Goal: Task Accomplishment & Management: Use online tool/utility

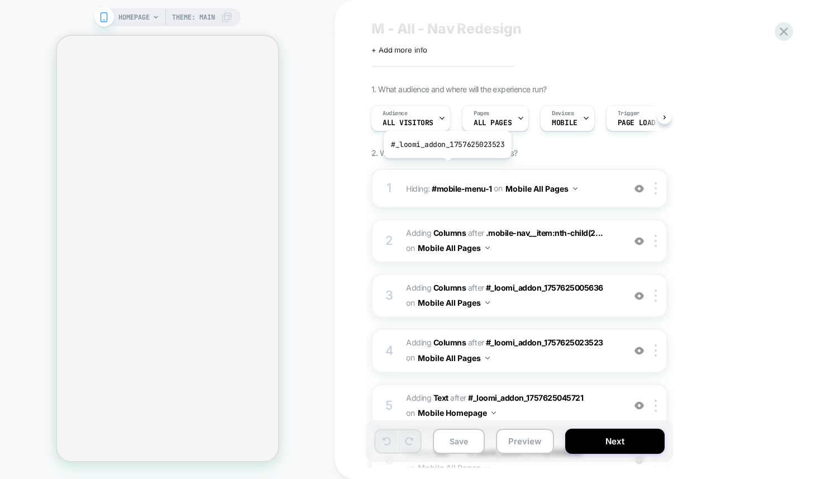
scroll to position [22, 0]
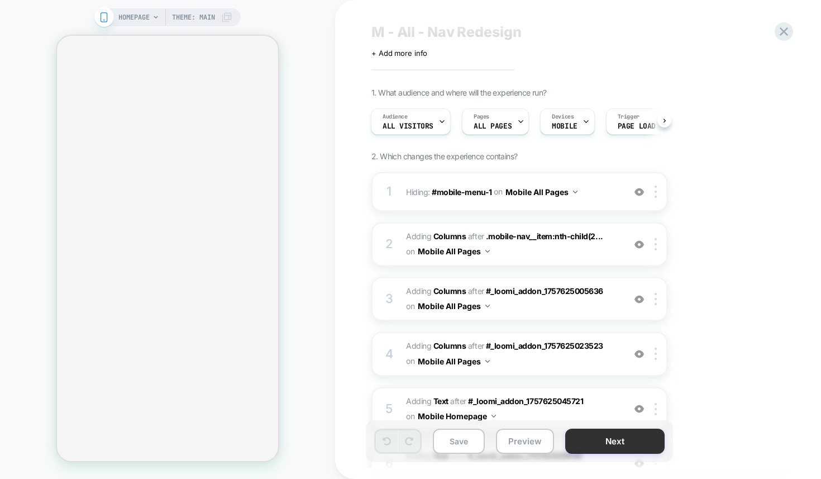
click at [610, 435] on button "Next" at bounding box center [614, 440] width 99 height 25
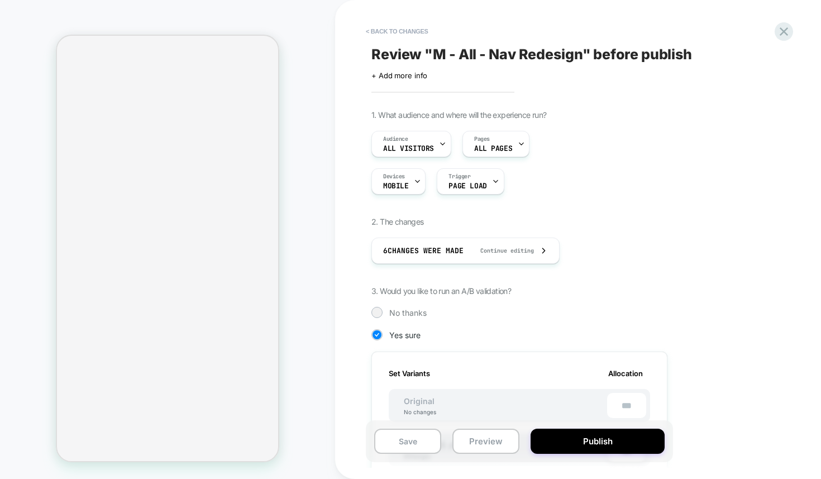
scroll to position [0, 1]
click at [476, 443] on button "Preview" at bounding box center [485, 440] width 67 height 25
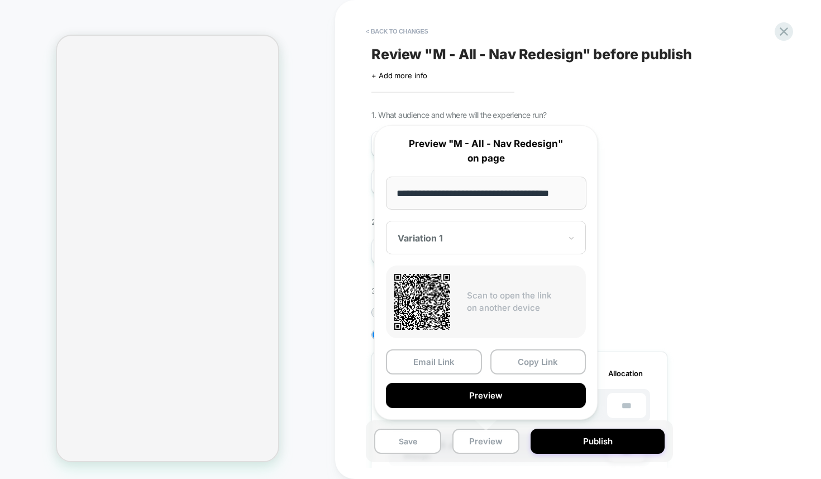
scroll to position [0, 0]
click at [470, 241] on div at bounding box center [479, 237] width 163 height 11
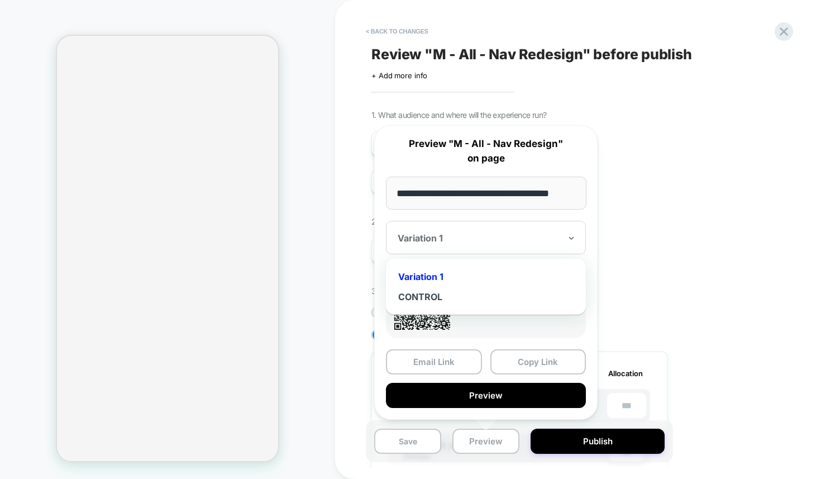
click at [648, 208] on div "1. What audience and where will the experience run? Audience All Visitors Pages…" at bounding box center [575, 429] width 408 height 639
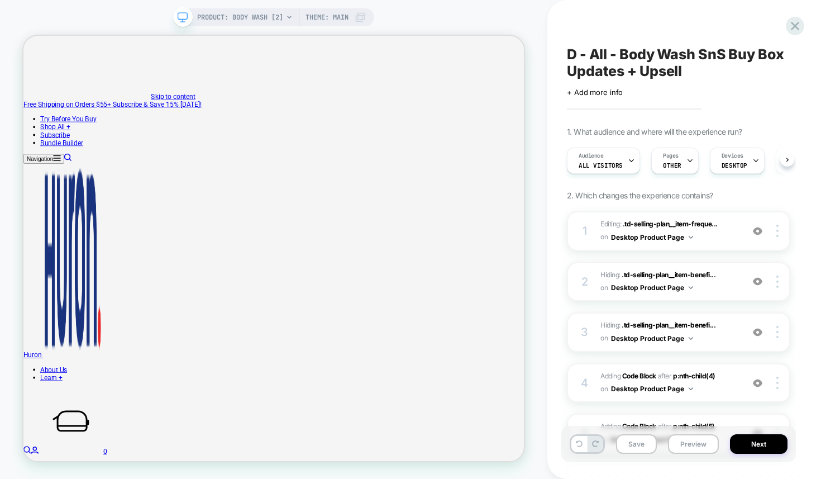
scroll to position [0, 1]
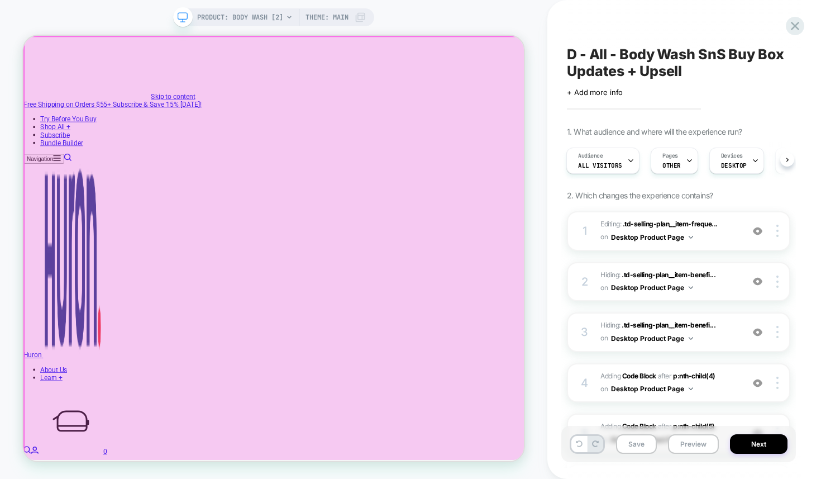
click at [678, 43] on div at bounding box center [359, 320] width 668 height 566
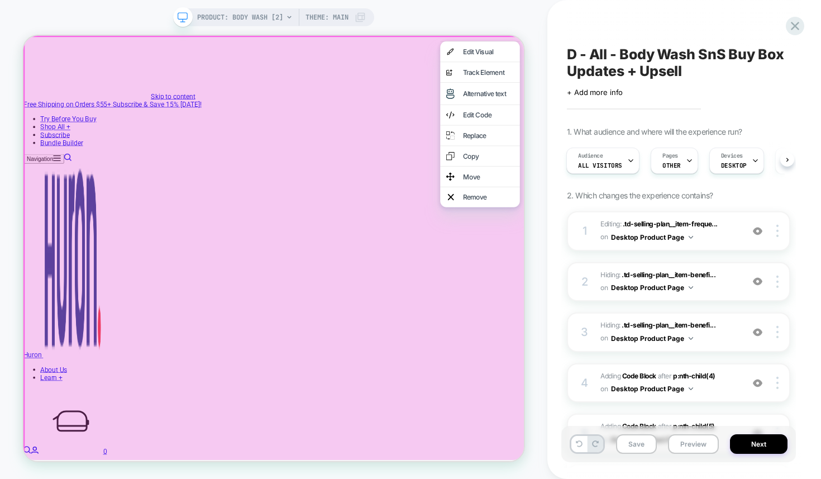
click at [545, 98] on div "PRODUCT: Body Wash [2] PRODUCT: Body Wash [2] Theme: MAIN" at bounding box center [273, 239] width 547 height 456
click at [513, 57] on div at bounding box center [358, 320] width 671 height 569
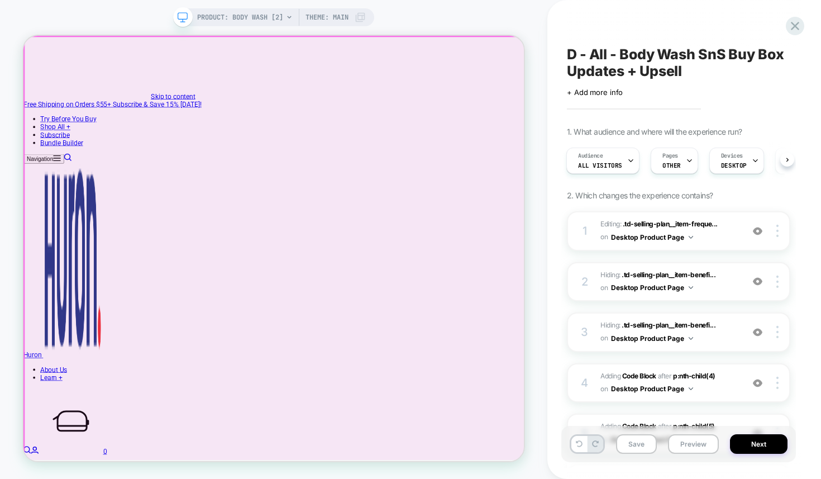
click at [679, 46] on div at bounding box center [359, 320] width 668 height 566
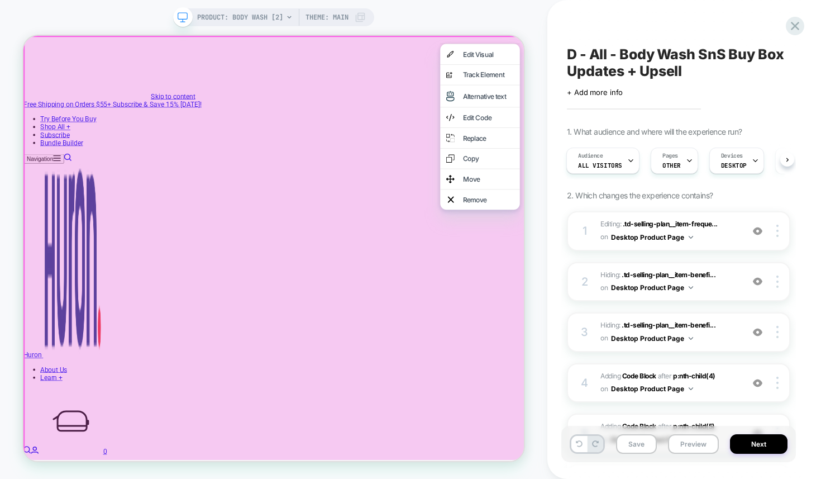
click at [499, 112] on div at bounding box center [358, 320] width 671 height 569
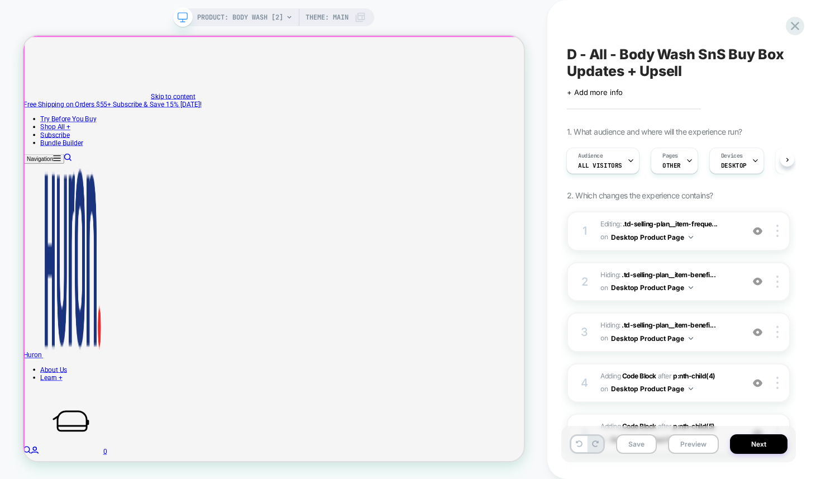
click at [679, 47] on div at bounding box center [359, 320] width 668 height 566
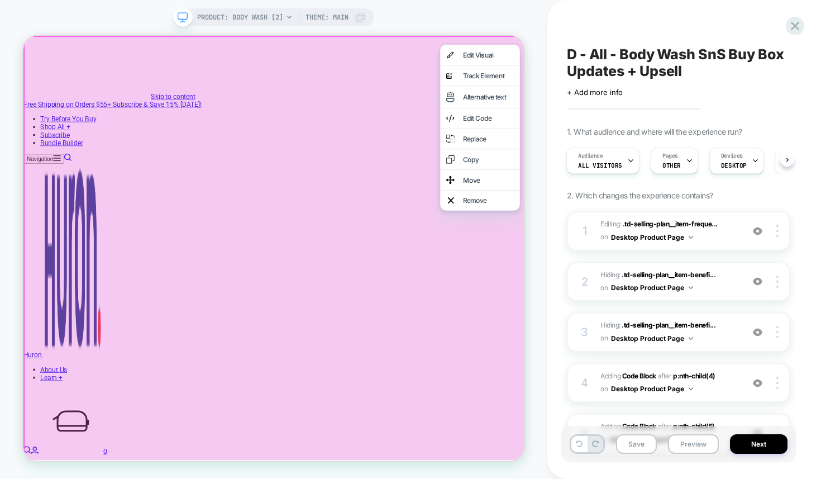
click at [525, 24] on div "PRODUCT: Body Wash [2] PRODUCT: Body Wash [2] Theme: MAIN" at bounding box center [273, 239] width 547 height 456
click at [526, 29] on div "PRODUCT: Body Wash [2] PRODUCT: Body Wash [2] Theme: MAIN" at bounding box center [273, 239] width 547 height 456
click at [207, 387] on div at bounding box center [358, 320] width 671 height 569
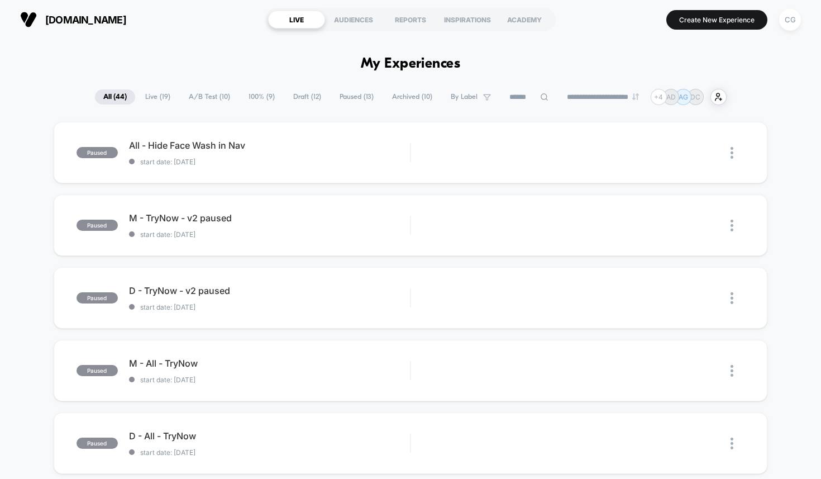
click at [296, 95] on span "Draft ( 12 )" at bounding box center [307, 96] width 45 height 15
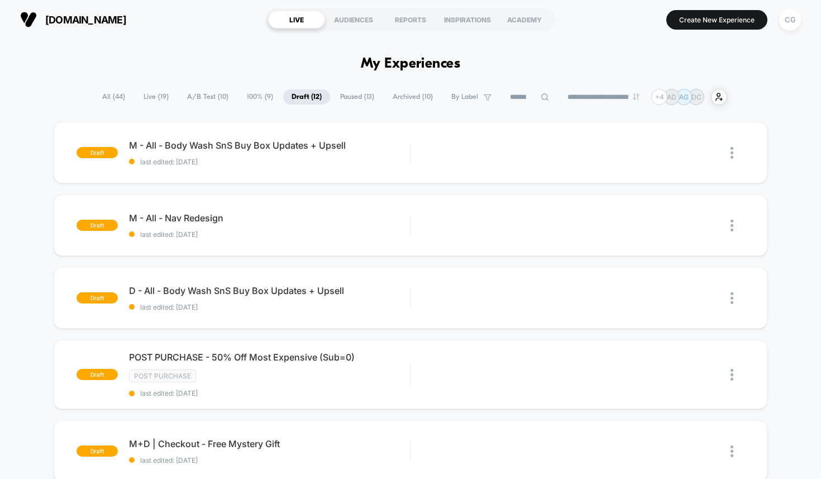
click at [158, 90] on span "Live ( 19 )" at bounding box center [156, 96] width 42 height 15
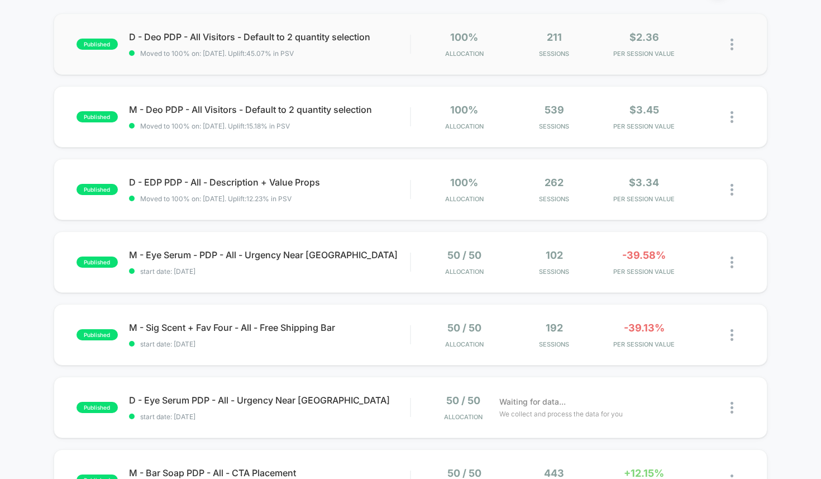
scroll to position [704, 0]
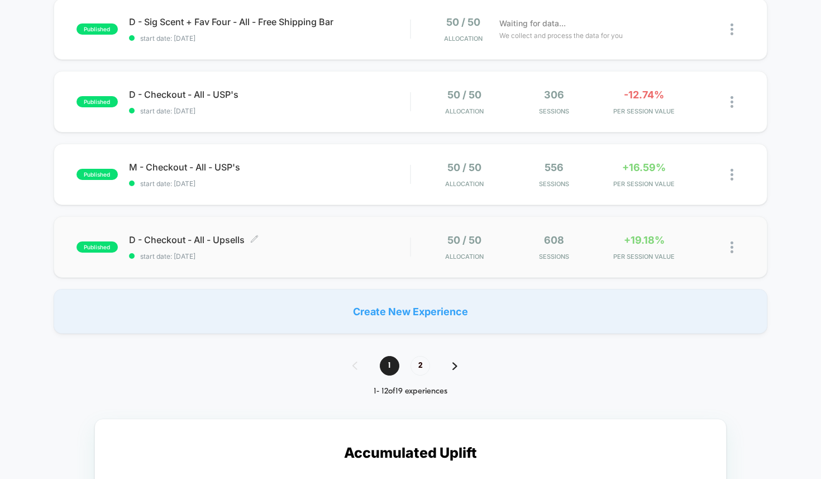
click at [288, 237] on span "D - Checkout - All - Upsells Click to edit experience details" at bounding box center [270, 239] width 282 height 11
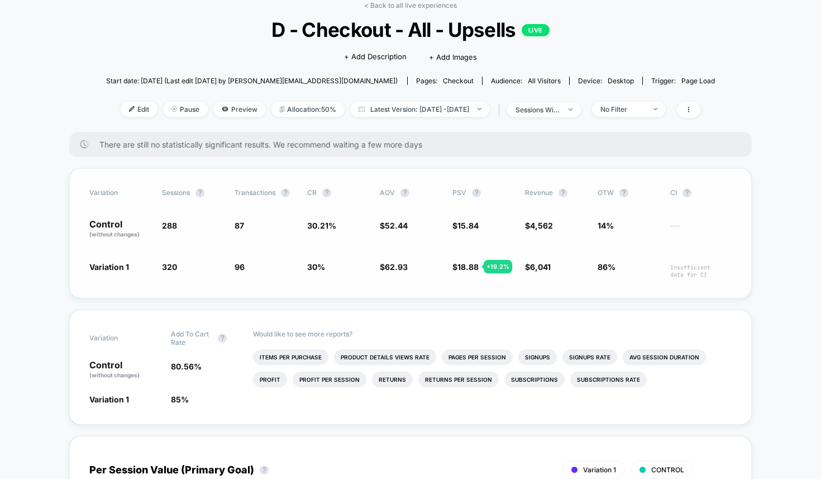
scroll to position [71, 0]
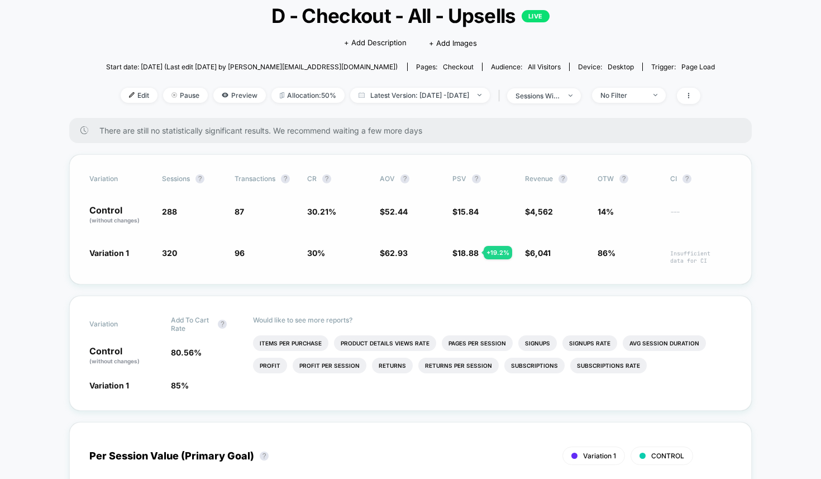
click at [182, 254] on span "320 + 11.1 %" at bounding box center [192, 255] width 61 height 17
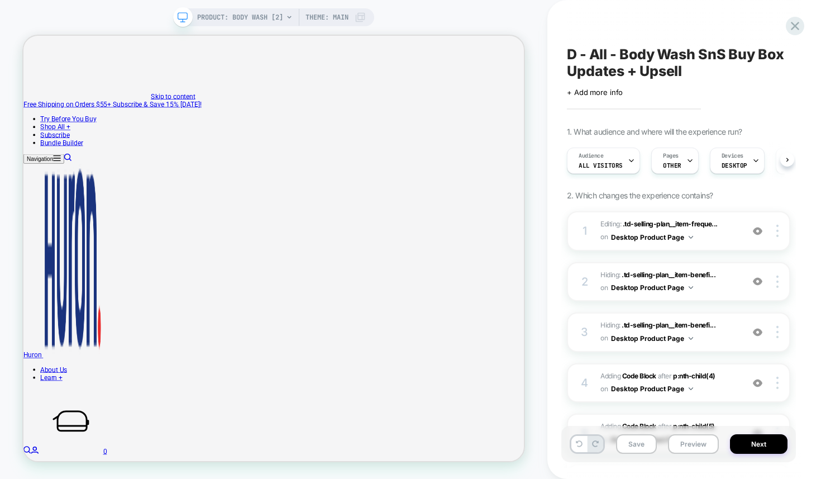
scroll to position [0, 1]
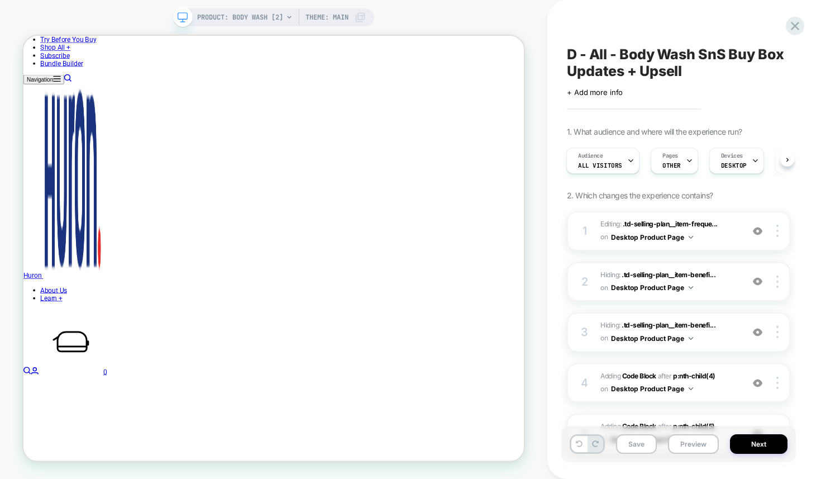
scroll to position [735, 0]
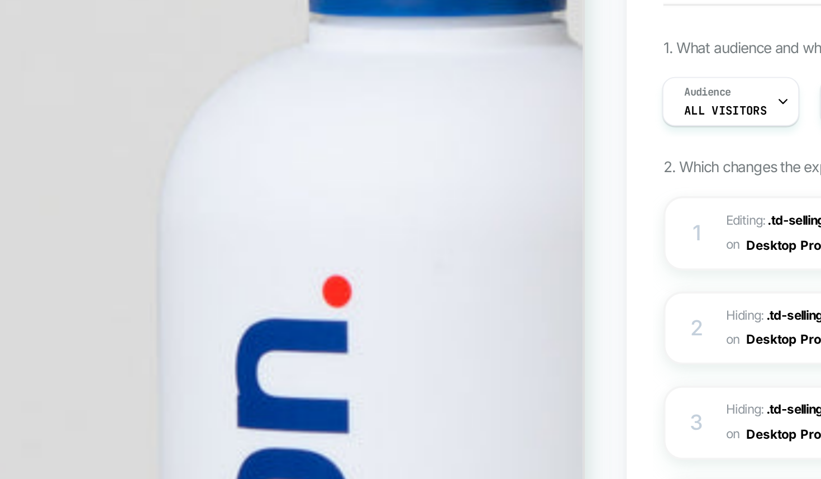
click at [529, 202] on div "PRODUCT: Body Wash [2] PRODUCT: Body Wash [2] Theme: MAIN" at bounding box center [273, 239] width 547 height 456
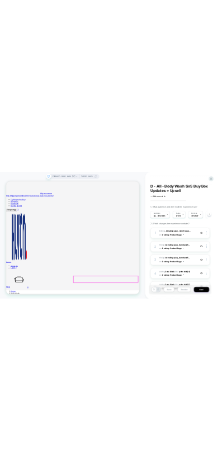
scroll to position [0, 0]
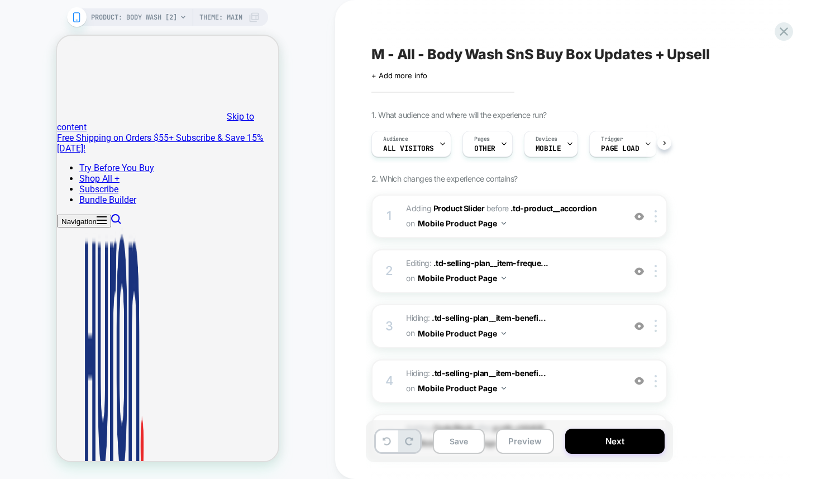
scroll to position [0, 1]
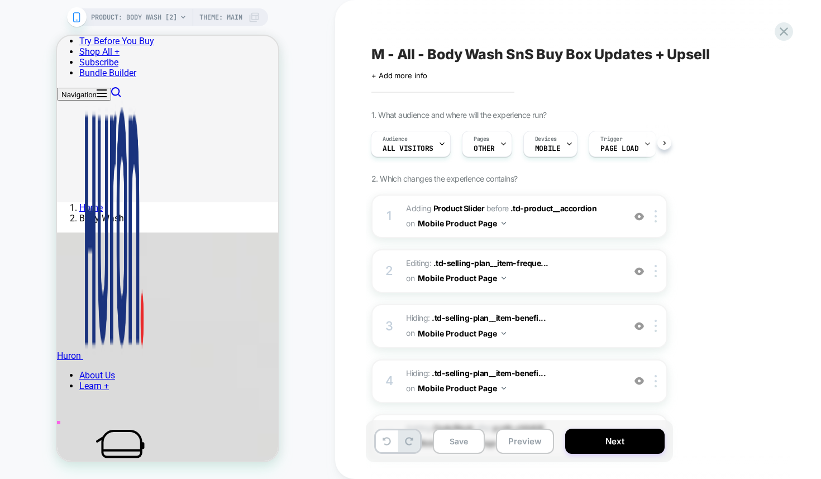
scroll to position [409, 0]
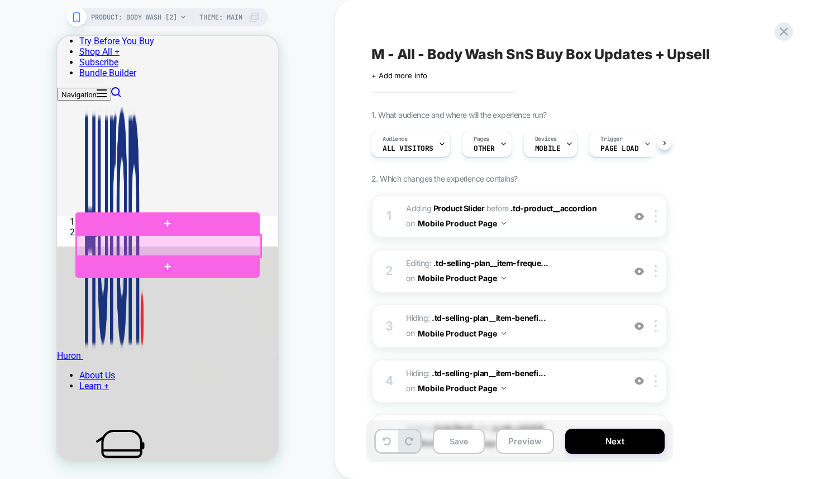
click at [122, 242] on div at bounding box center [169, 246] width 184 height 22
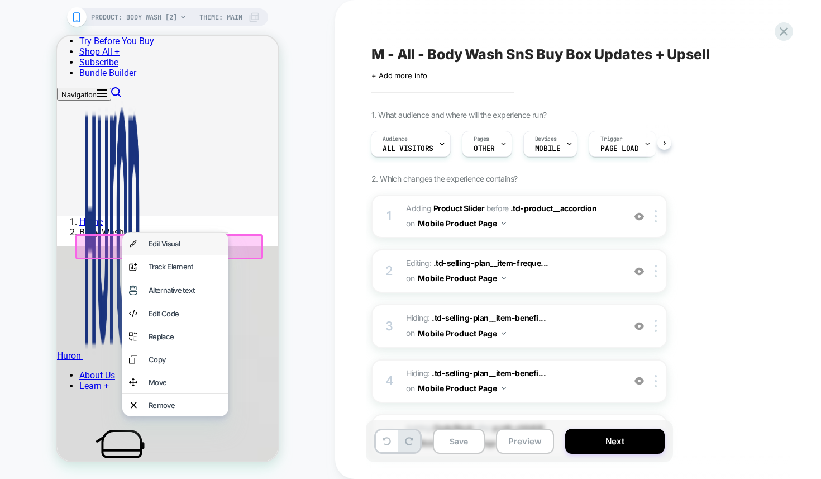
click at [146, 245] on div "Edit Visual" at bounding box center [175, 243] width 106 height 22
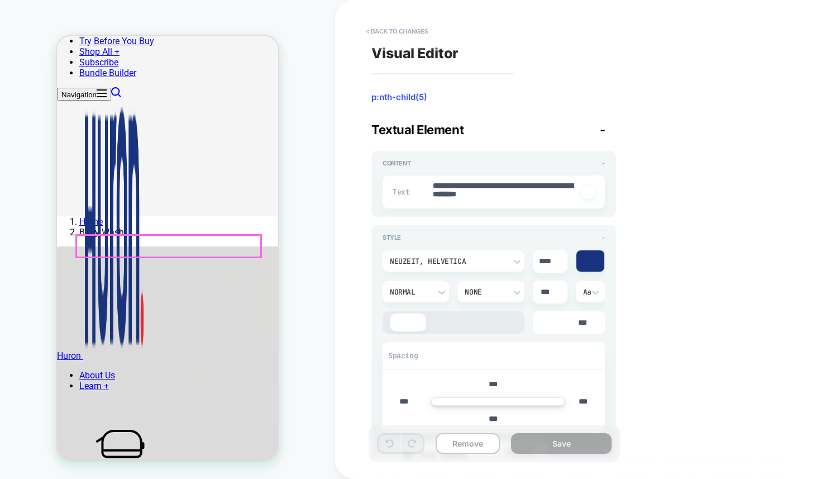
scroll to position [406, 0]
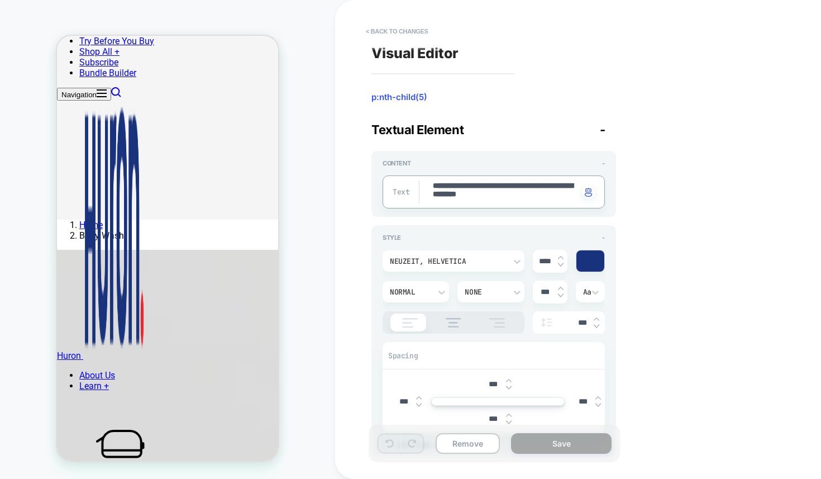
type textarea "*"
type textarea "**********"
type textarea "*"
type textarea "**********"
type textarea "*"
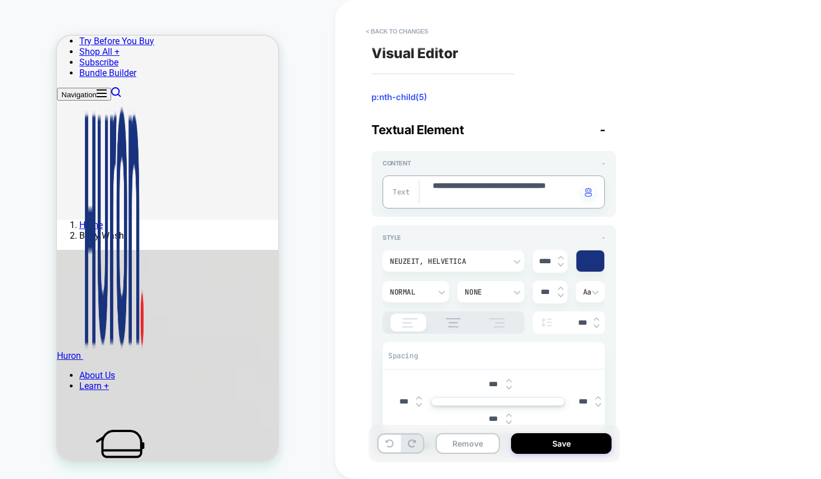
type textarea "**********"
type textarea "*"
type textarea "**********"
type textarea "*"
type textarea "**********"
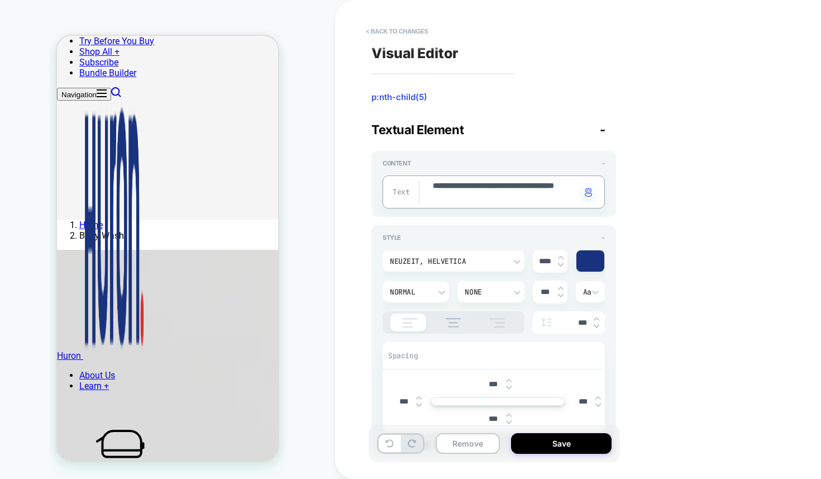
type textarea "*"
type textarea "**********"
type textarea "*"
type textarea "**********"
type textarea "*"
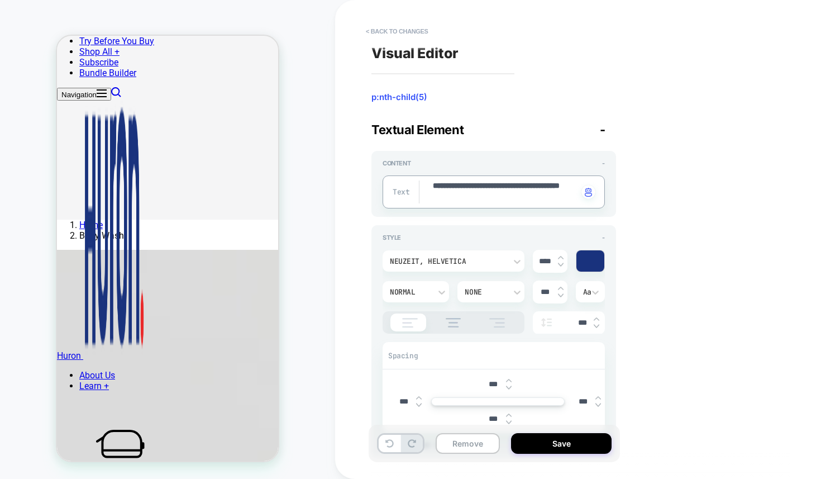
type textarea "**********"
type textarea "*"
type textarea "**********"
type textarea "*"
type textarea "**********"
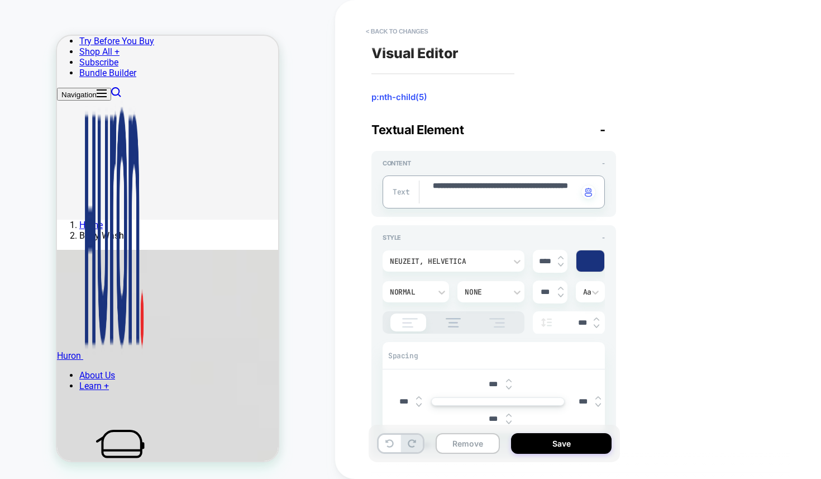
type textarea "*"
type textarea "**********"
type textarea "*"
type textarea "**********"
type textarea "*"
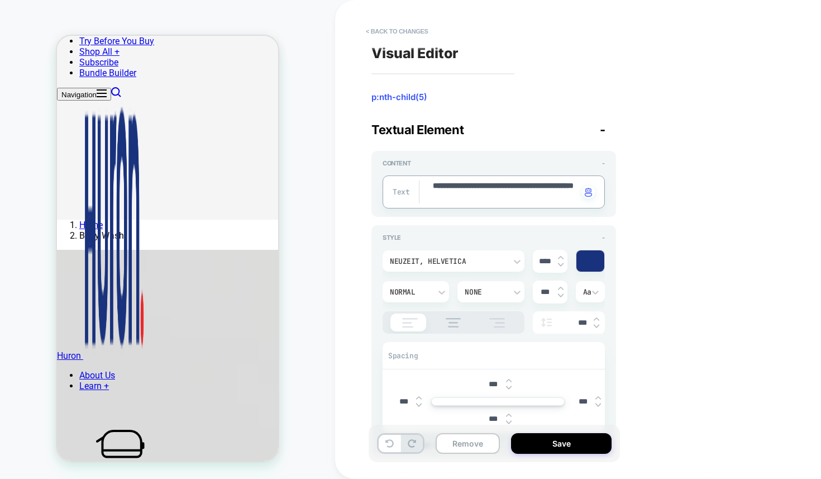
type textarea "**********"
type textarea "*"
type textarea "**********"
type textarea "*"
type textarea "**********"
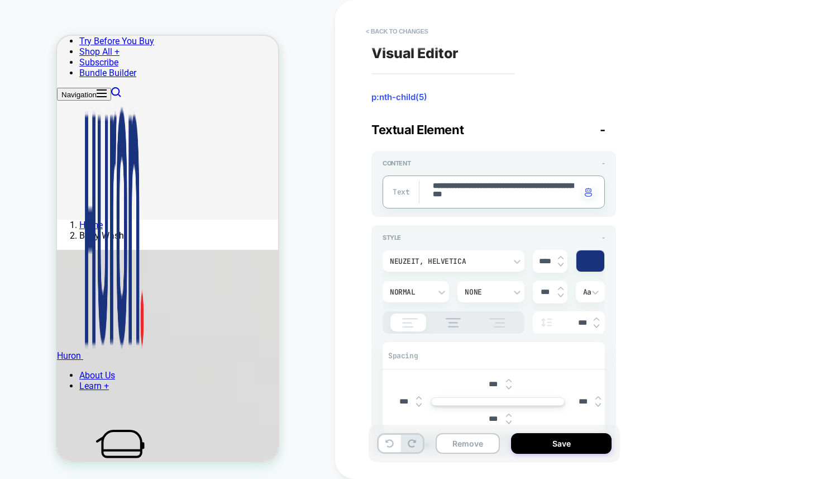
type textarea "*"
type textarea "**********"
type textarea "*"
type textarea "**********"
type textarea "*"
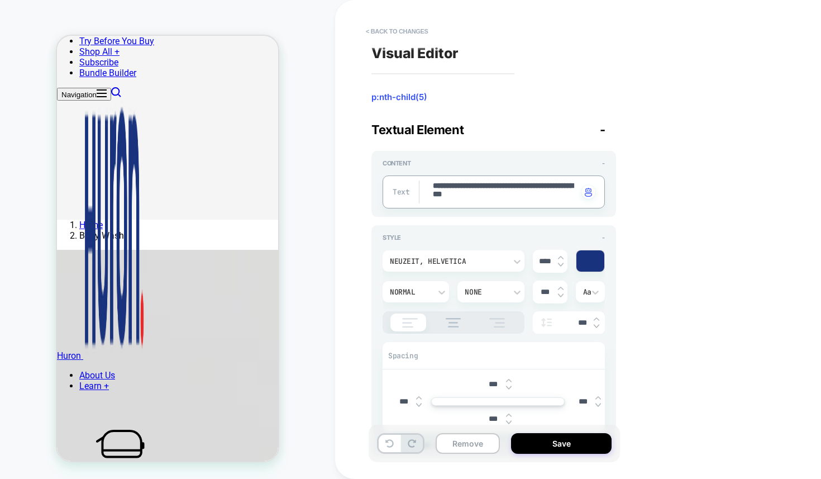
type textarea "**********"
type textarea "*"
type textarea "**********"
type textarea "*"
type textarea "**********"
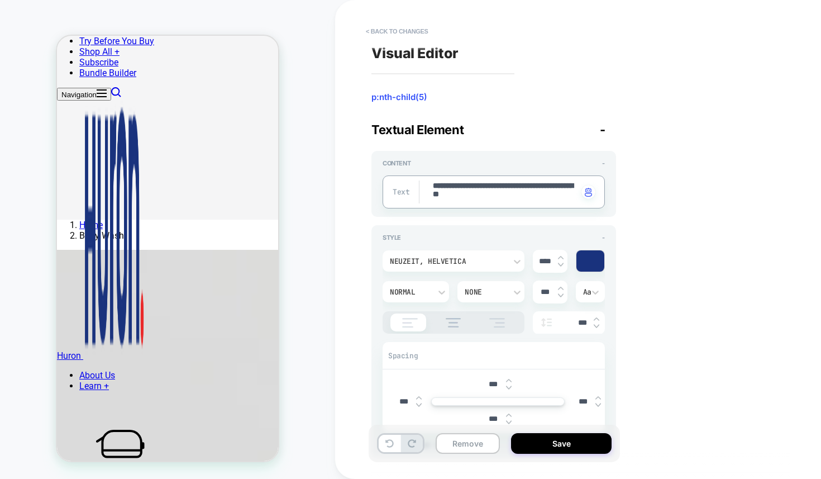
type textarea "*"
type textarea "**********"
click at [737, 185] on div "**********" at bounding box center [575, 239] width 419 height 456
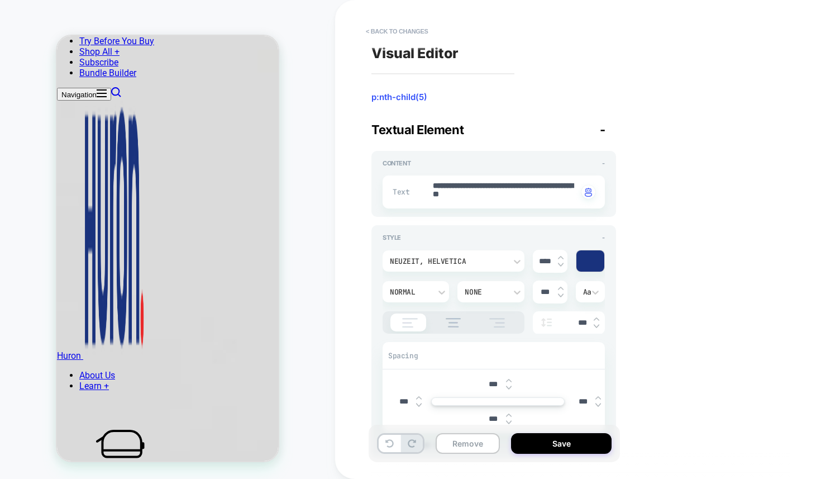
scroll to position [922, 0]
click at [555, 443] on button "Save" at bounding box center [561, 443] width 101 height 21
type textarea "*"
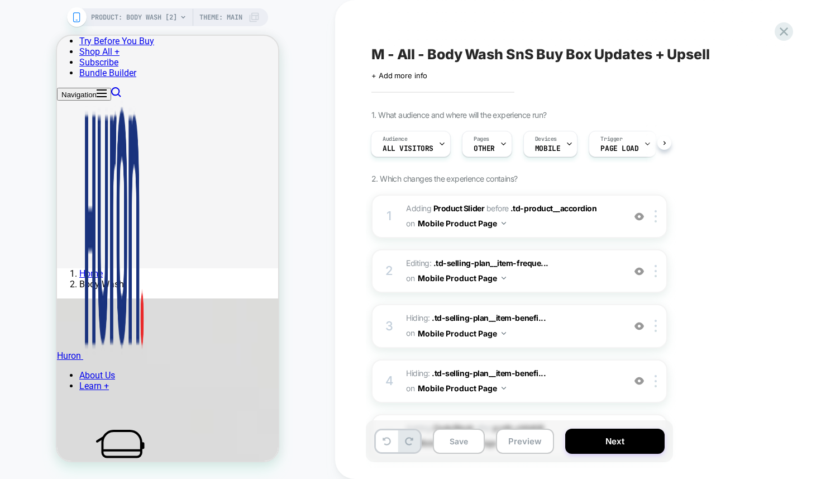
scroll to position [358, 0]
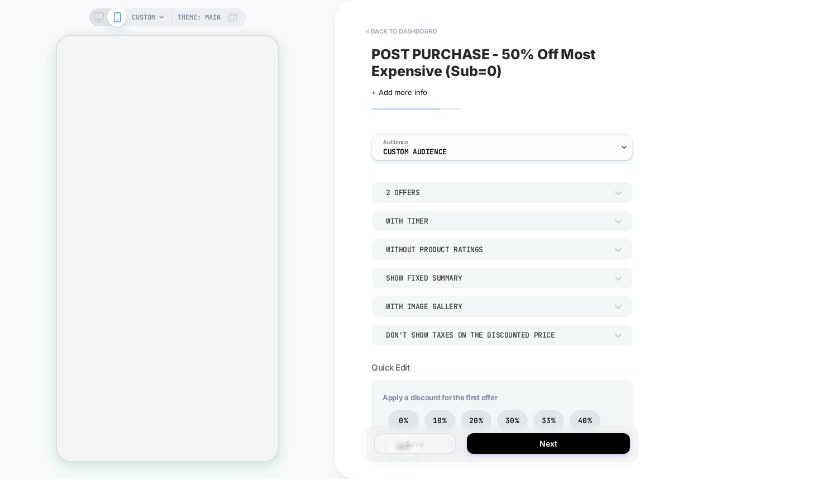
click at [459, 153] on div "Audience Custom Audience" at bounding box center [499, 147] width 255 height 25
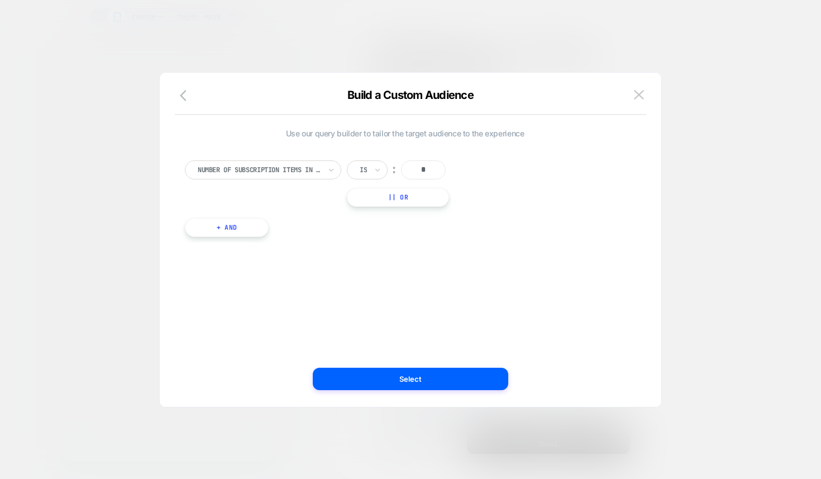
click at [646, 90] on button at bounding box center [639, 95] width 17 height 17
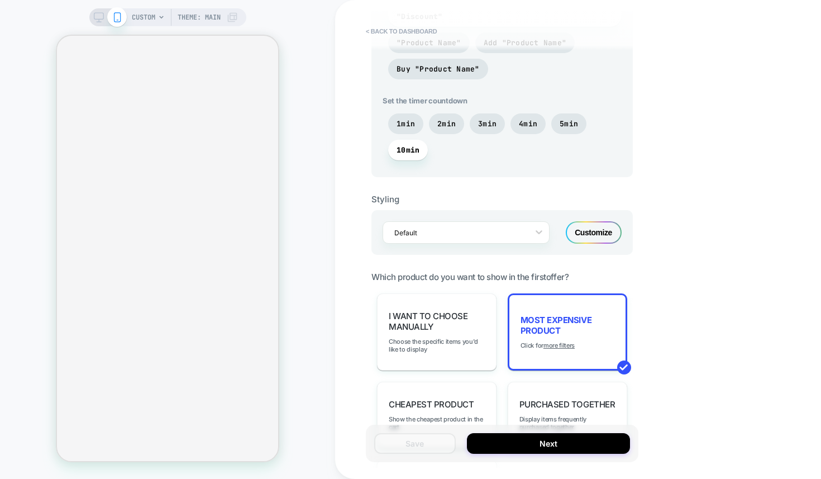
scroll to position [659, 0]
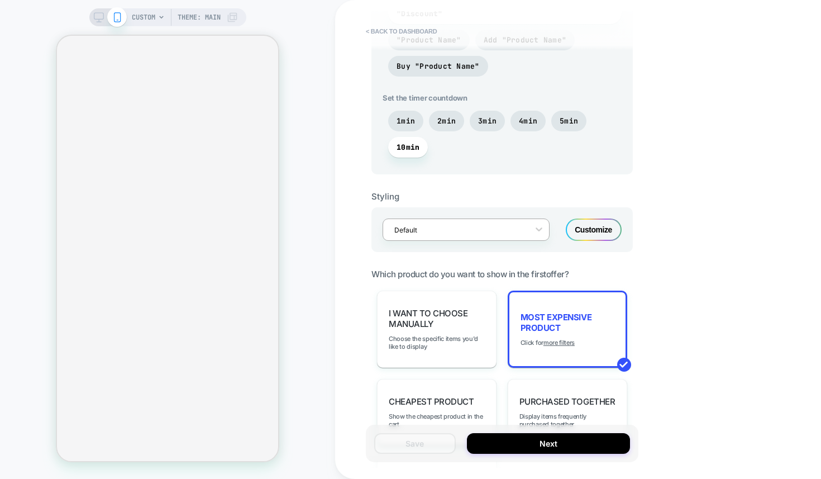
click at [438, 232] on div at bounding box center [458, 230] width 129 height 11
click at [608, 226] on div "Customize" at bounding box center [594, 229] width 56 height 22
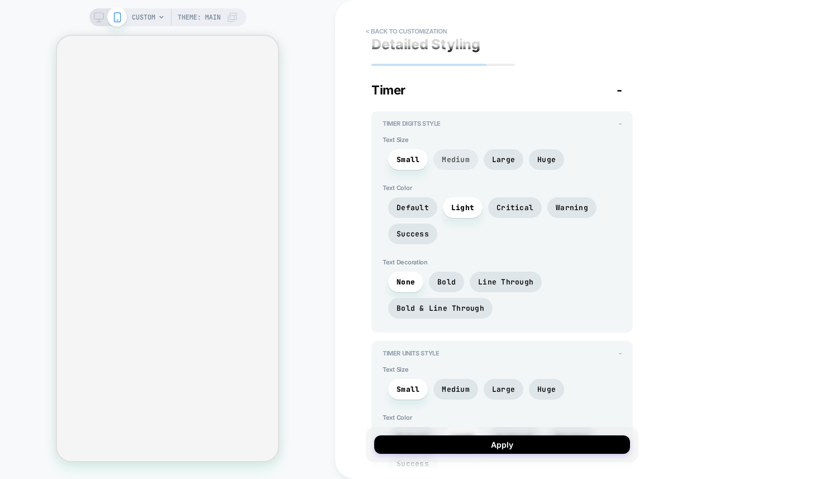
scroll to position [8, 0]
click at [498, 160] on span "Large" at bounding box center [503, 159] width 23 height 9
click at [460, 155] on span "Medium" at bounding box center [456, 159] width 28 height 9
click at [522, 203] on span "Critical" at bounding box center [515, 207] width 37 height 9
click at [521, 204] on span "Critical" at bounding box center [515, 207] width 37 height 9
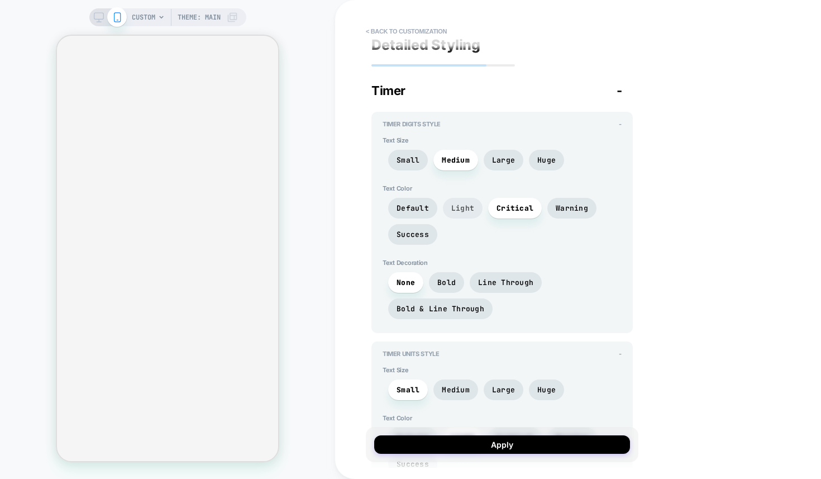
click at [460, 203] on span "Light" at bounding box center [462, 207] width 23 height 9
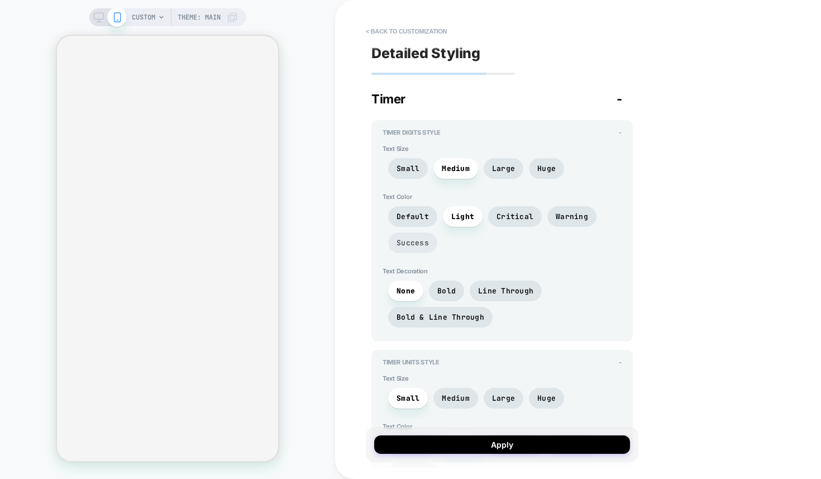
click at [420, 249] on span "Success" at bounding box center [412, 242] width 49 height 21
click at [462, 224] on span "Light" at bounding box center [463, 216] width 40 height 21
click at [461, 316] on span "Bold & Line Through" at bounding box center [441, 316] width 88 height 9
click at [411, 311] on span "Bold & Line Through" at bounding box center [440, 317] width 104 height 21
click at [407, 293] on span "None" at bounding box center [406, 290] width 18 height 9
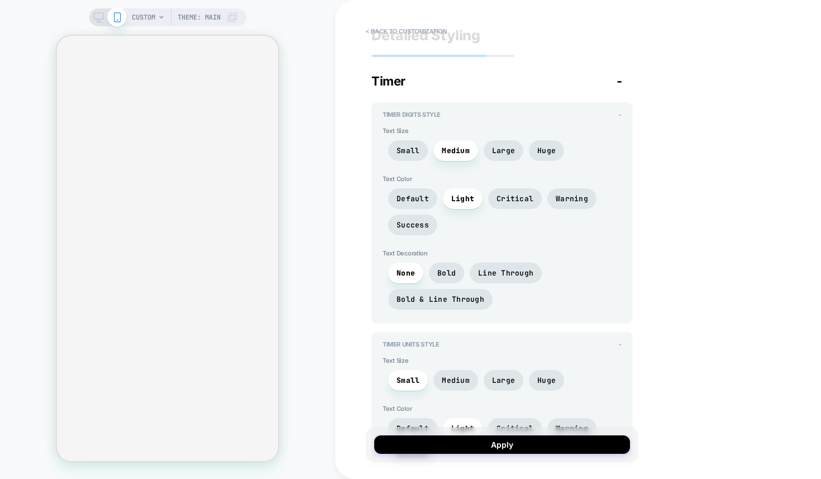
scroll to position [49, 0]
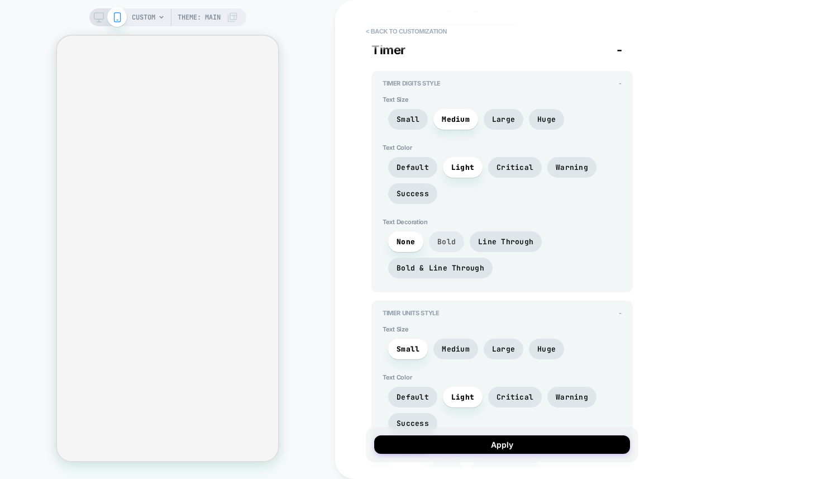
click at [451, 241] on span "Bold" at bounding box center [446, 241] width 18 height 9
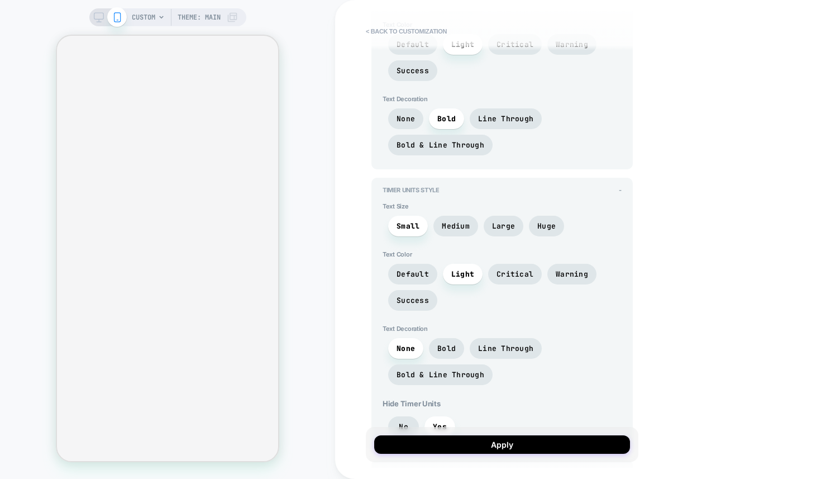
scroll to position [188, 0]
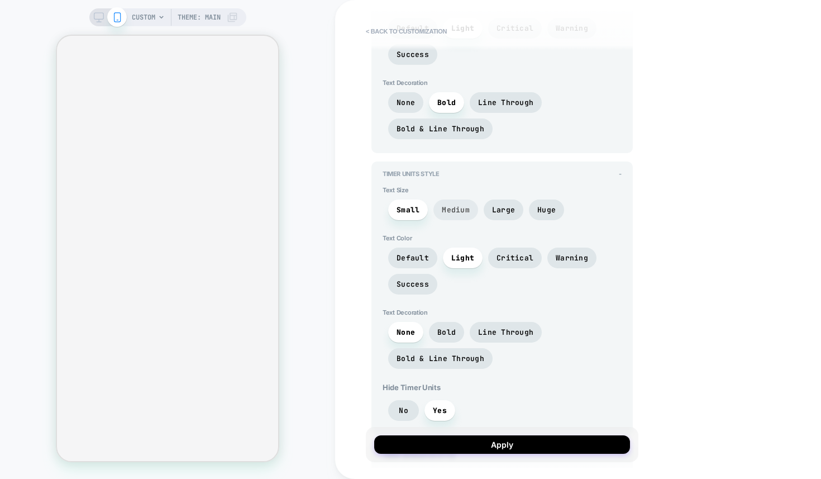
click at [460, 211] on span "Medium" at bounding box center [456, 209] width 28 height 9
click at [499, 205] on span "Large" at bounding box center [503, 209] width 23 height 9
click at [556, 205] on span "Huge" at bounding box center [546, 209] width 35 height 21
click at [417, 211] on span "Small" at bounding box center [408, 209] width 23 height 9
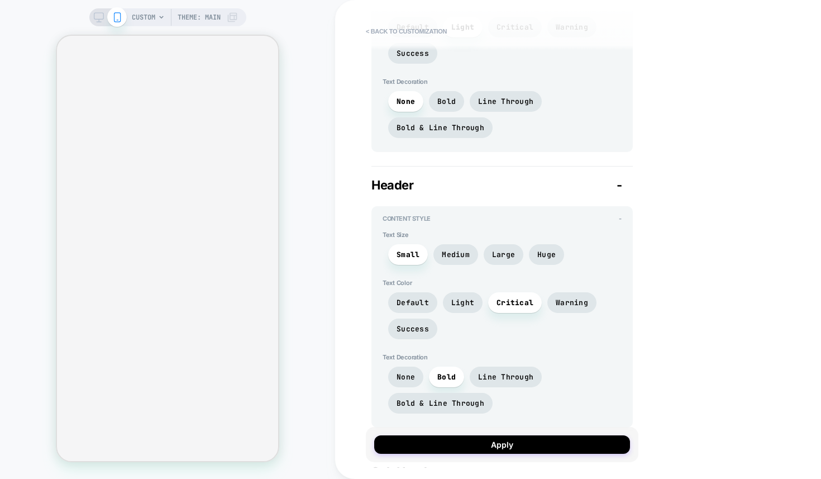
scroll to position [713, 0]
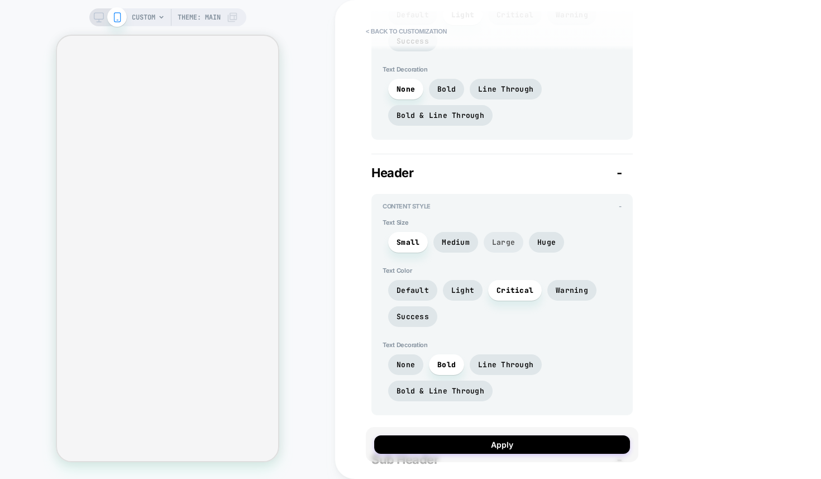
click at [501, 242] on span "Large" at bounding box center [503, 241] width 23 height 9
click at [473, 240] on span "Medium" at bounding box center [455, 242] width 45 height 21
click at [561, 289] on span "Warning" at bounding box center [572, 289] width 32 height 9
click at [474, 286] on span "Light" at bounding box center [463, 290] width 40 height 21
click at [420, 290] on span "Default" at bounding box center [413, 289] width 32 height 9
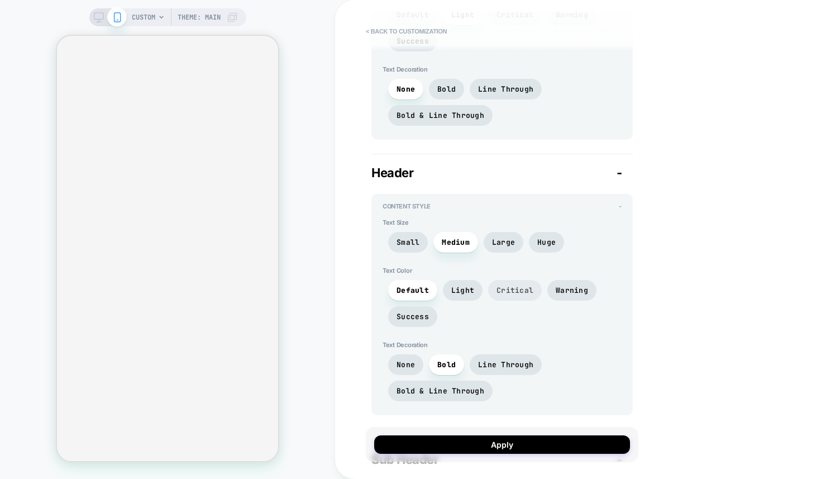
click at [511, 293] on span "Critical" at bounding box center [515, 290] width 54 height 21
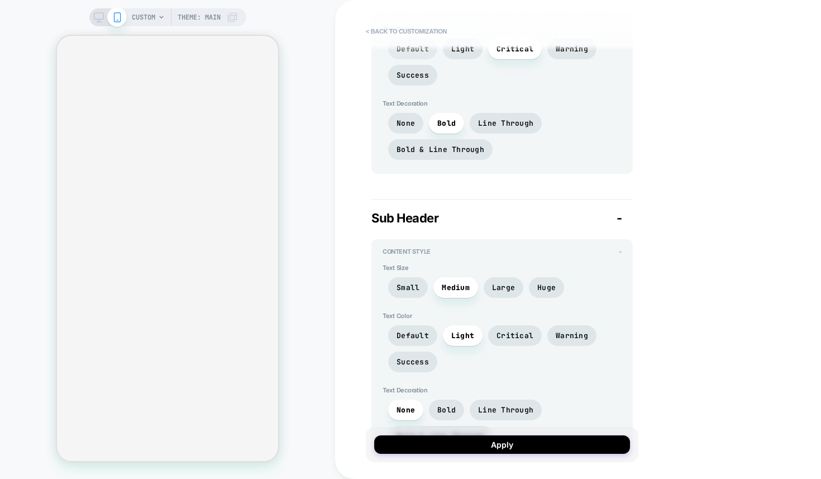
scroll to position [956, 0]
click at [489, 284] on span "Large" at bounding box center [504, 285] width 40 height 21
click at [466, 283] on span "Medium" at bounding box center [456, 285] width 28 height 9
click at [414, 330] on span "Default" at bounding box center [413, 333] width 32 height 9
click at [463, 333] on span "Light" at bounding box center [462, 333] width 23 height 9
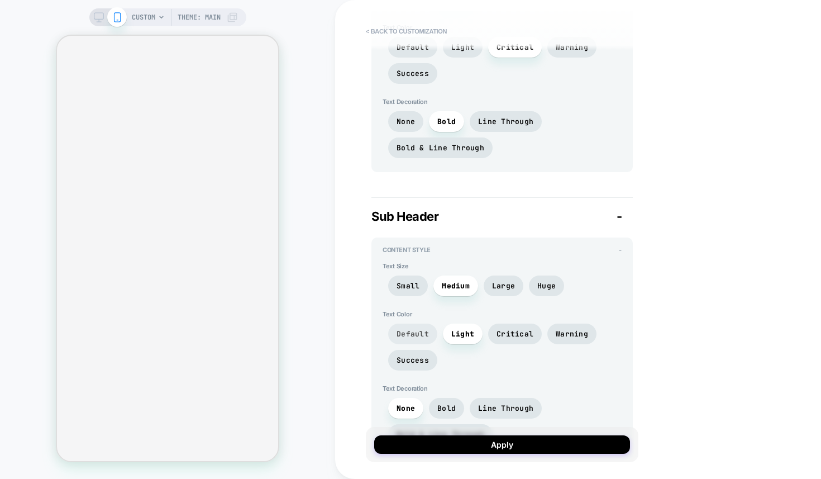
click at [422, 331] on span "Default" at bounding box center [413, 333] width 32 height 9
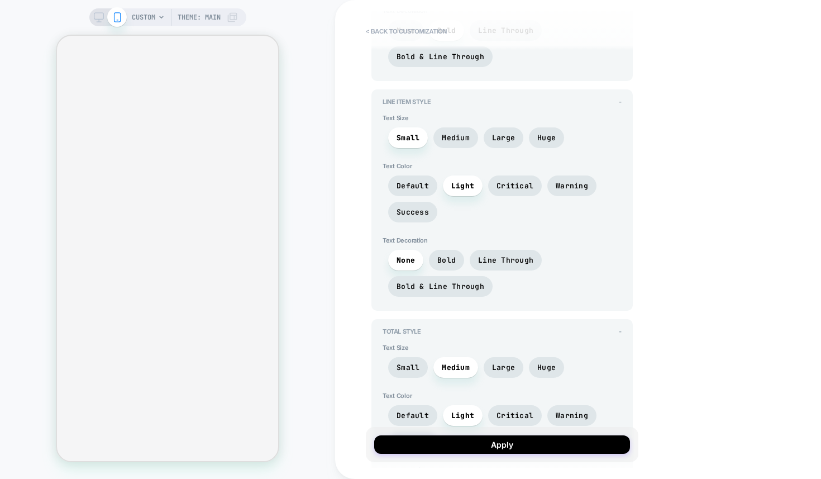
scroll to position [2141, 0]
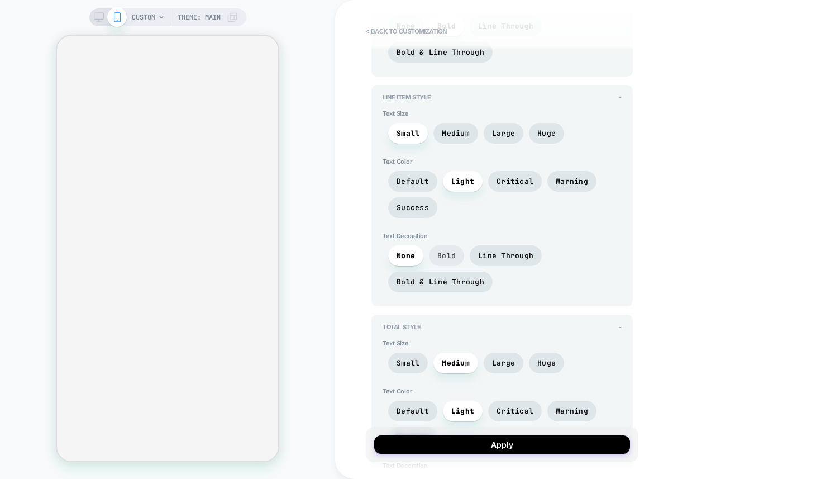
click at [449, 251] on span "Bold" at bounding box center [446, 255] width 18 height 9
click at [406, 251] on span "None" at bounding box center [406, 255] width 18 height 9
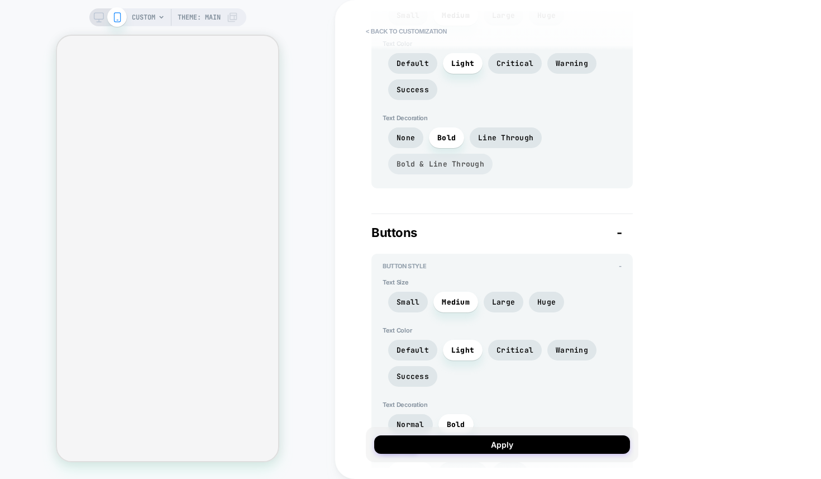
scroll to position [2536, 0]
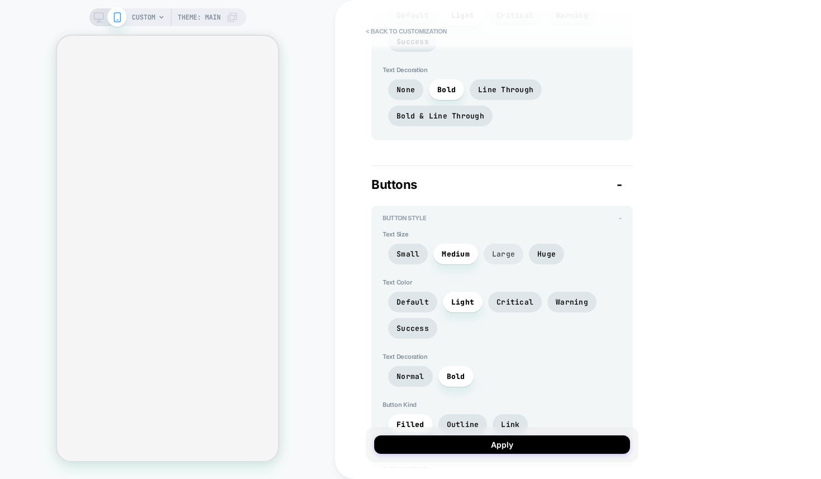
click at [500, 249] on span "Large" at bounding box center [503, 253] width 23 height 9
click at [468, 249] on span "Medium" at bounding box center [456, 253] width 28 height 9
click at [409, 323] on span "Success" at bounding box center [413, 327] width 32 height 9
click at [448, 249] on span "Medium" at bounding box center [456, 253] width 28 height 9
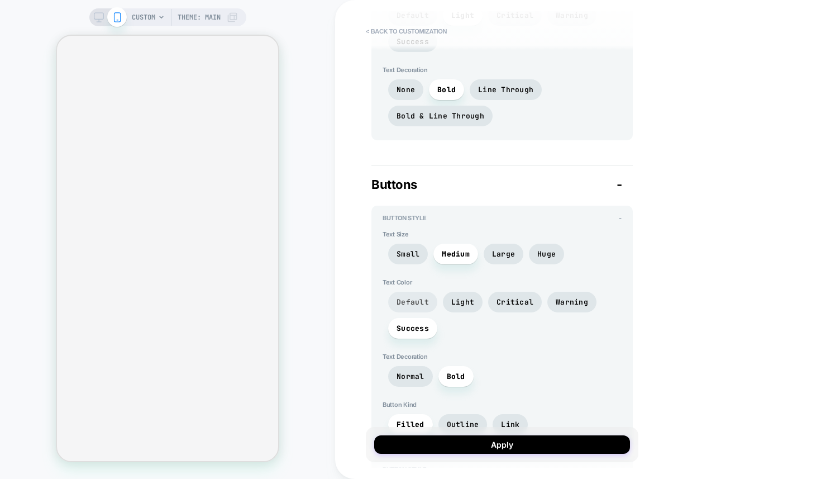
click at [420, 297] on span "Default" at bounding box center [413, 301] width 32 height 9
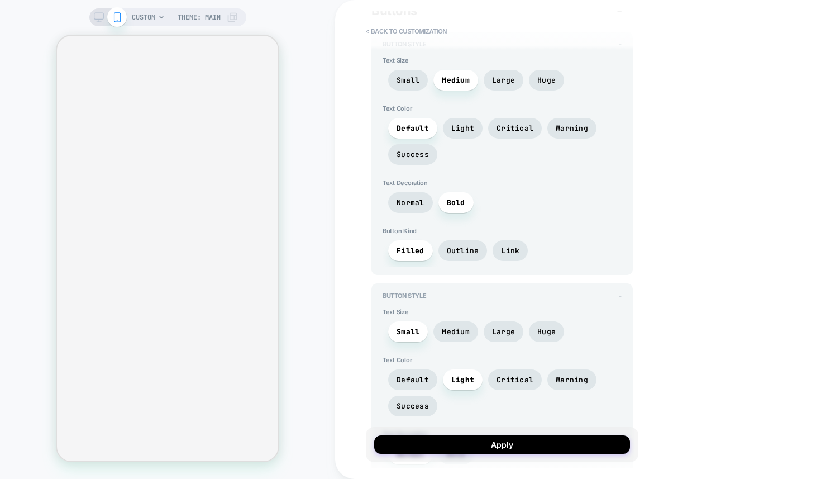
scroll to position [2710, 0]
click at [460, 326] on span "Medium" at bounding box center [456, 330] width 28 height 9
click at [416, 326] on span "Small" at bounding box center [408, 330] width 23 height 9
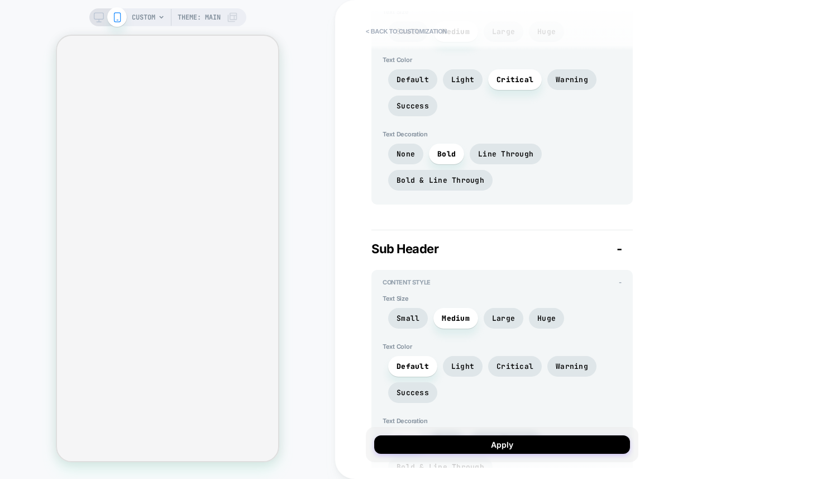
scroll to position [864, 0]
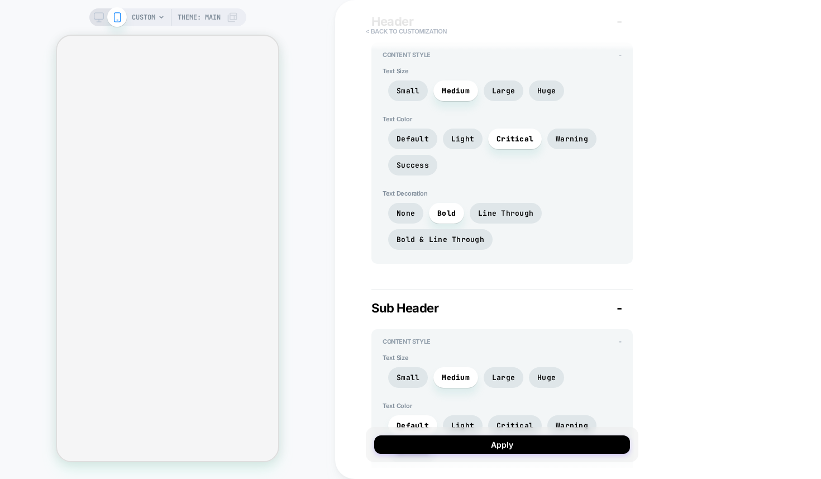
click at [404, 27] on button "< Back to customization" at bounding box center [406, 31] width 92 height 18
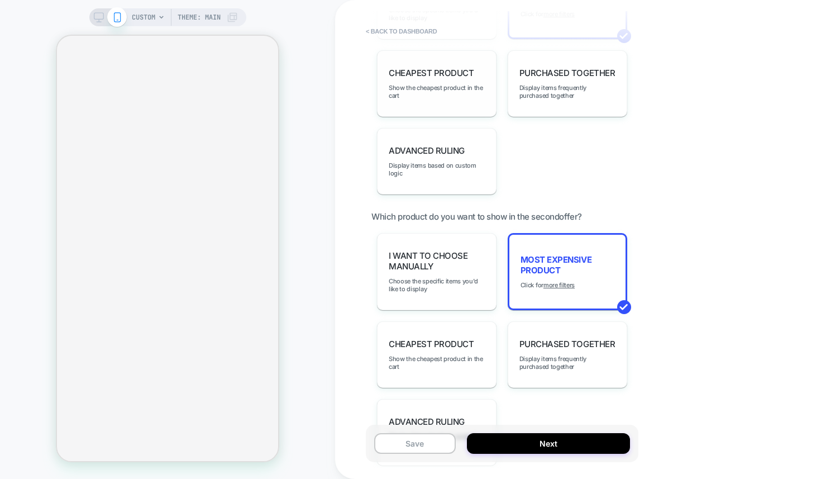
scroll to position [1071, 0]
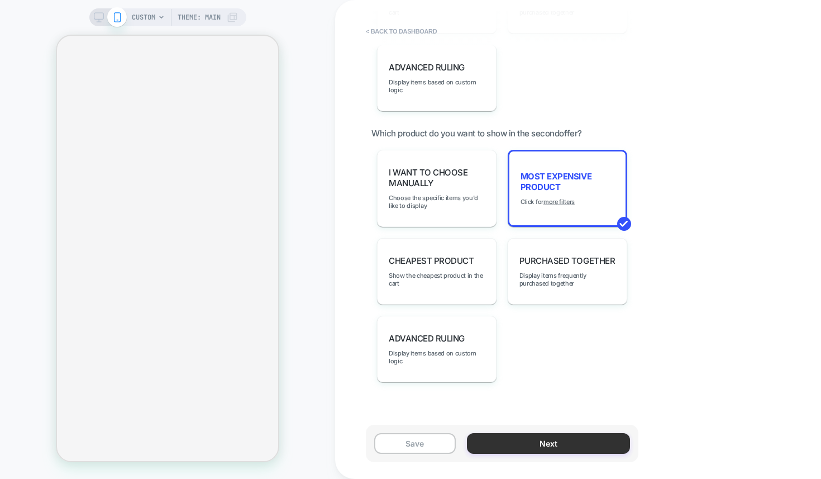
click at [566, 440] on button "Next" at bounding box center [548, 443] width 163 height 21
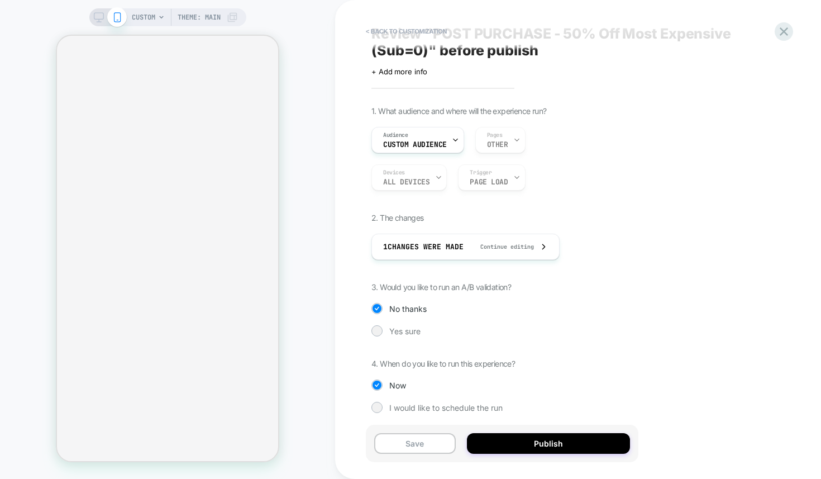
scroll to position [27, 0]
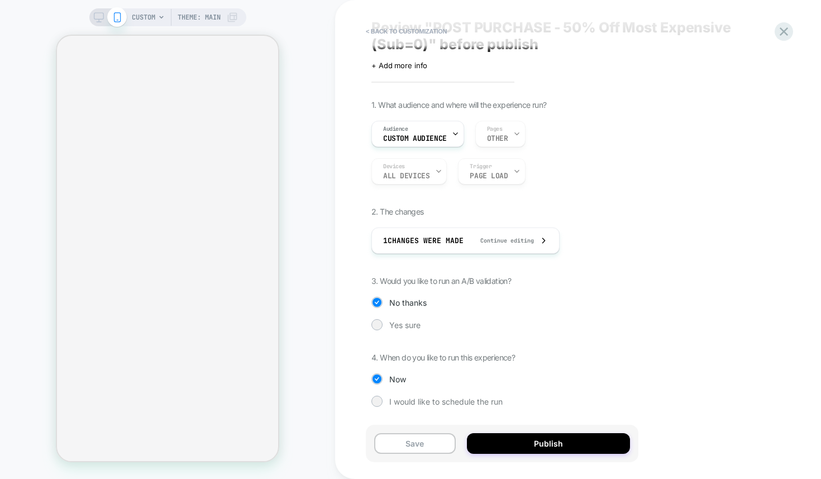
drag, startPoint x: 388, startPoint y: 274, endPoint x: 486, endPoint y: 282, distance: 98.6
click at [487, 282] on div "1. What audience and where will the experience run? Audience Custom Audience Pa…" at bounding box center [575, 261] width 408 height 323
drag, startPoint x: 394, startPoint y: 350, endPoint x: 417, endPoint y: 358, distance: 24.2
click at [417, 358] on div "1. What audience and where will the experience run? Audience Custom Audience Pa…" at bounding box center [575, 261] width 408 height 323
click at [420, 439] on button "Save" at bounding box center [415, 443] width 82 height 21
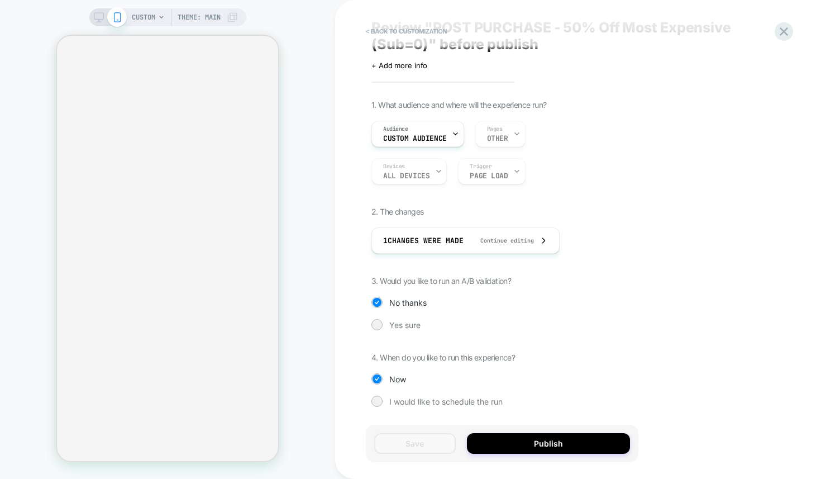
scroll to position [0, 0]
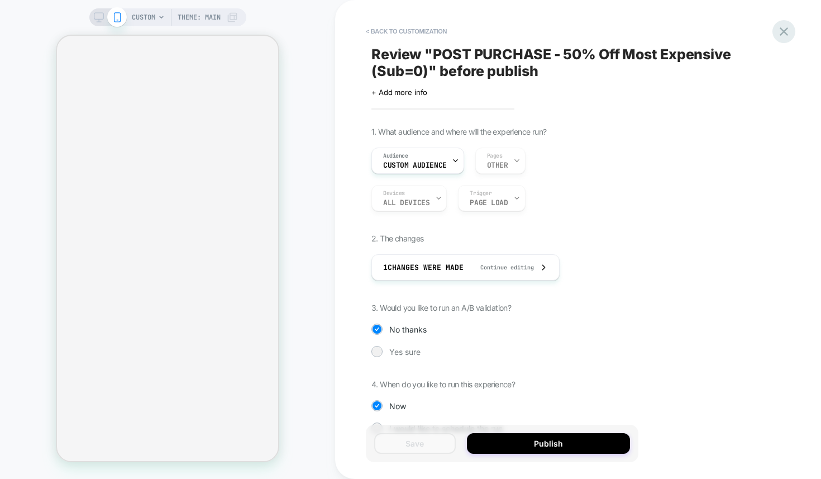
click at [782, 36] on icon at bounding box center [783, 31] width 15 height 15
